Goal: Information Seeking & Learning: Learn about a topic

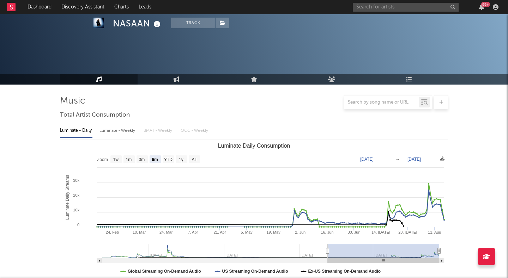
select select "6m"
select select "1w"
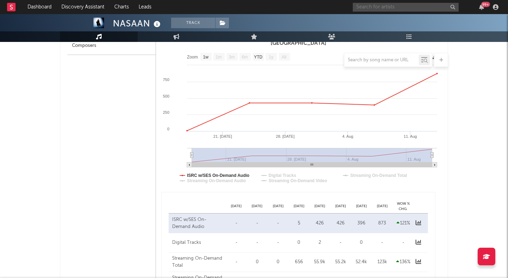
click at [390, 4] on input "text" at bounding box center [406, 7] width 106 height 9
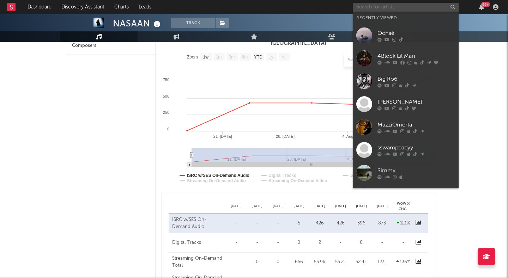
type input "o"
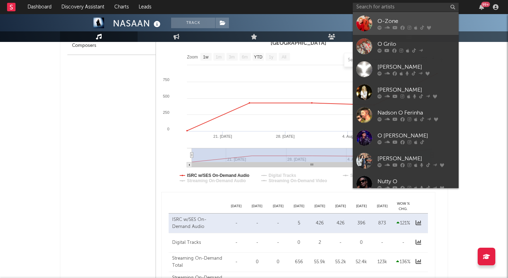
click at [379, 29] on icon at bounding box center [379, 27] width 4 height 4
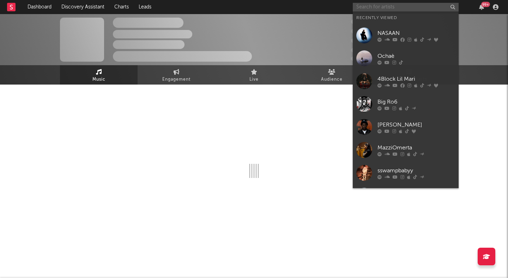
click at [376, 9] on input "text" at bounding box center [406, 7] width 106 height 9
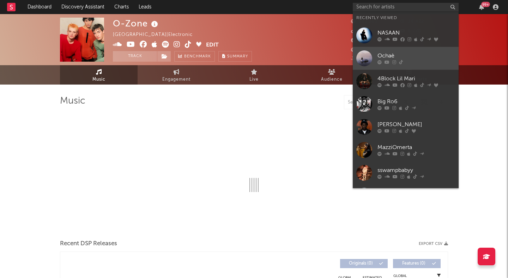
click at [362, 53] on div at bounding box center [364, 58] width 16 height 16
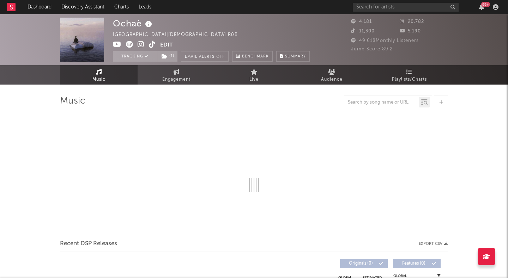
select select "1w"
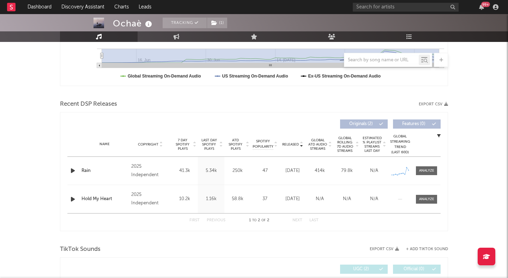
scroll to position [228, 0]
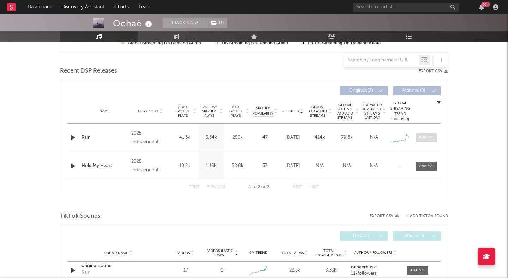
click at [428, 135] on span at bounding box center [426, 137] width 21 height 9
select select "1w"
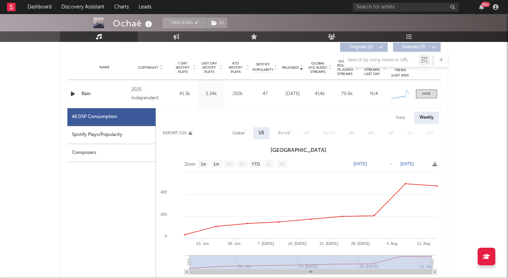
scroll to position [295, 0]
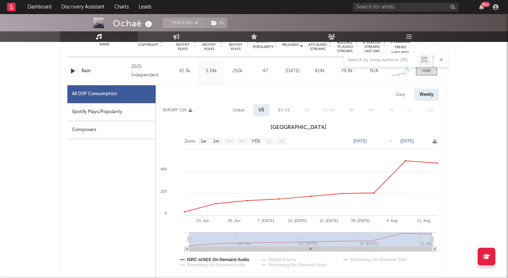
click at [398, 93] on div "Daily" at bounding box center [400, 95] width 20 height 12
select select "1w"
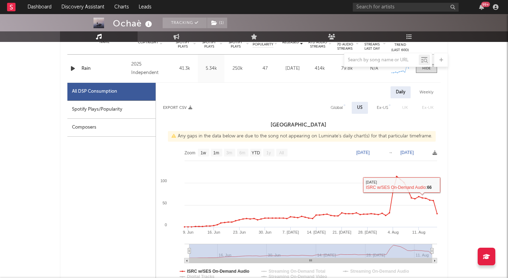
scroll to position [295, 0]
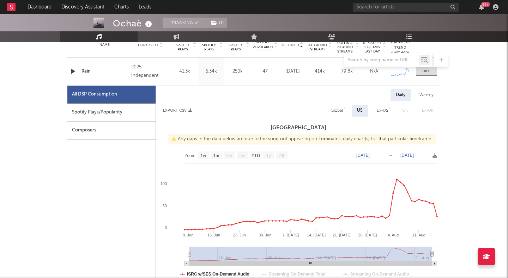
click at [420, 94] on div "Weekly" at bounding box center [426, 95] width 25 height 12
select select "1w"
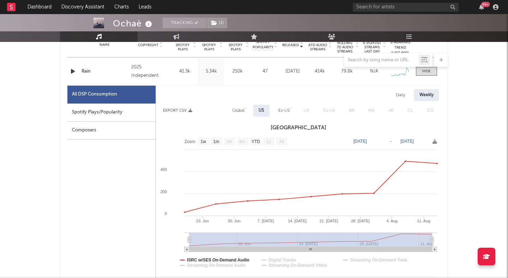
drag, startPoint x: 188, startPoint y: 236, endPoint x: 181, endPoint y: 236, distance: 7.1
click at [181, 236] on rect at bounding box center [298, 204] width 285 height 141
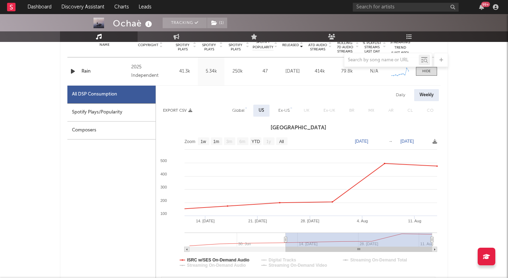
type input "[DATE]"
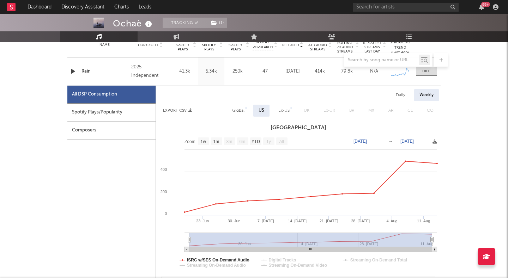
drag, startPoint x: 189, startPoint y: 239, endPoint x: 144, endPoint y: 234, distance: 45.1
click at [144, 234] on div "All DSP Consumption Spotify Plays/Popularity Composers Daily Weekly Export CSV …" at bounding box center [253, 253] width 373 height 335
